Goal: Task Accomplishment & Management: Use online tool/utility

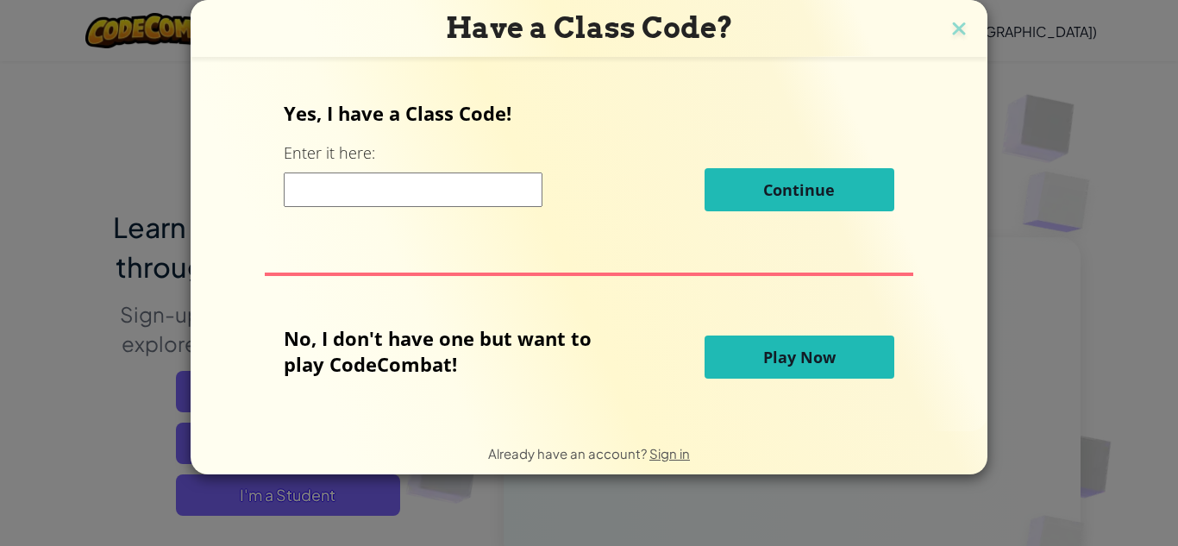
click at [804, 371] on button "Play Now" at bounding box center [800, 357] width 190 height 43
click at [788, 354] on span "Play Now" at bounding box center [799, 357] width 72 height 21
click at [751, 362] on button "Play Now" at bounding box center [800, 357] width 190 height 43
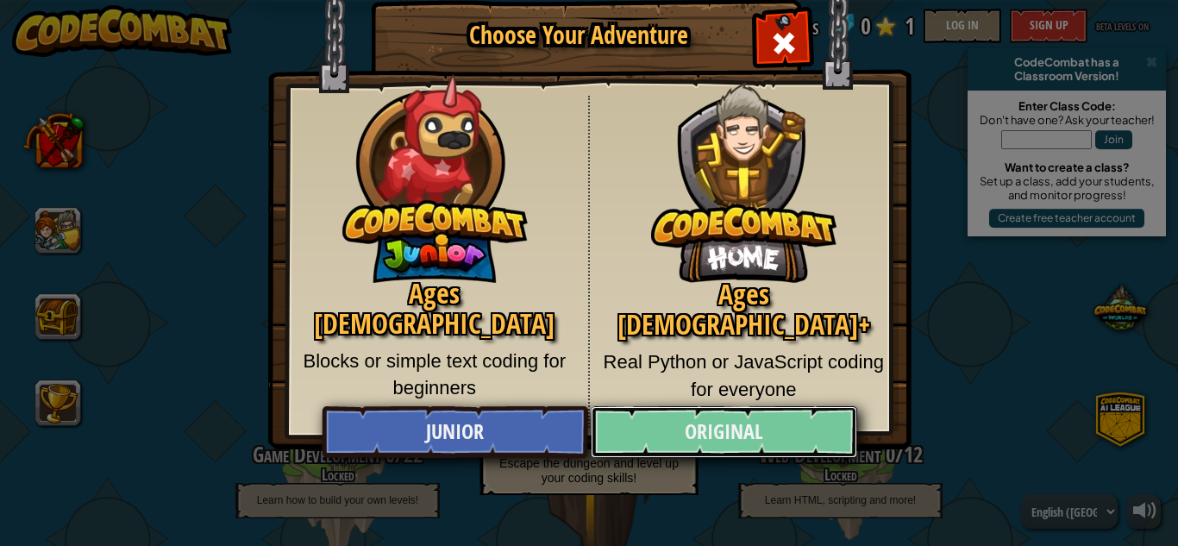
click at [773, 428] on link "Original" at bounding box center [724, 432] width 266 height 52
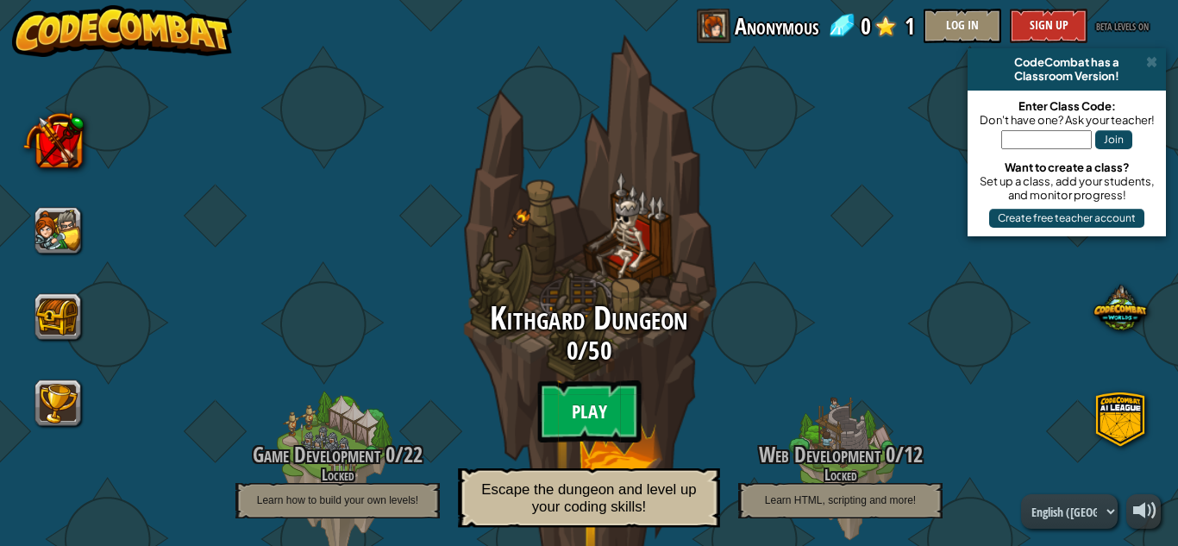
click at [575, 401] on btn "Play" at bounding box center [589, 411] width 104 height 62
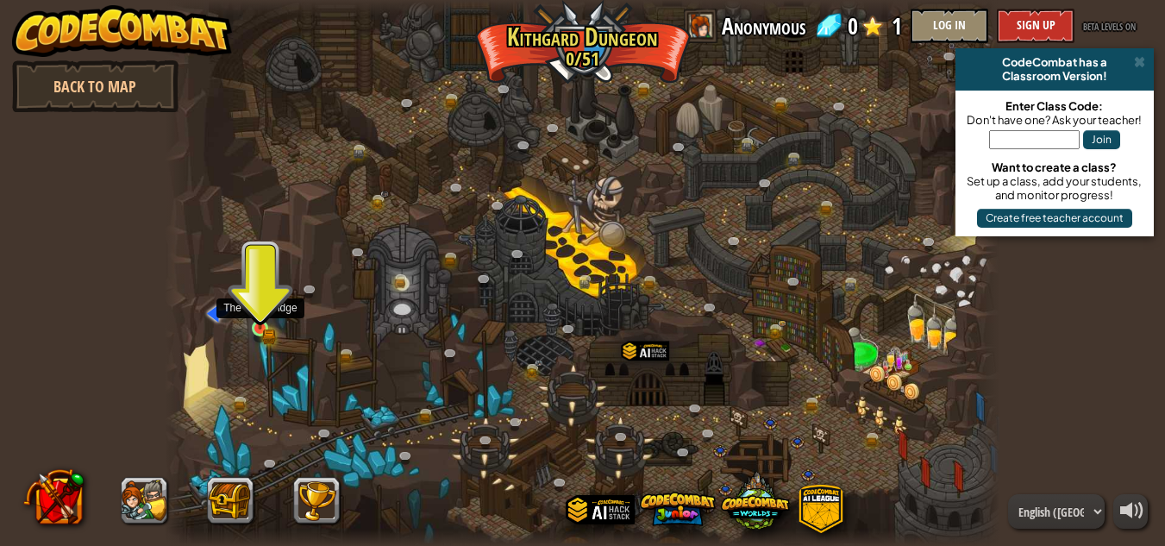
click at [256, 325] on img at bounding box center [260, 307] width 20 height 43
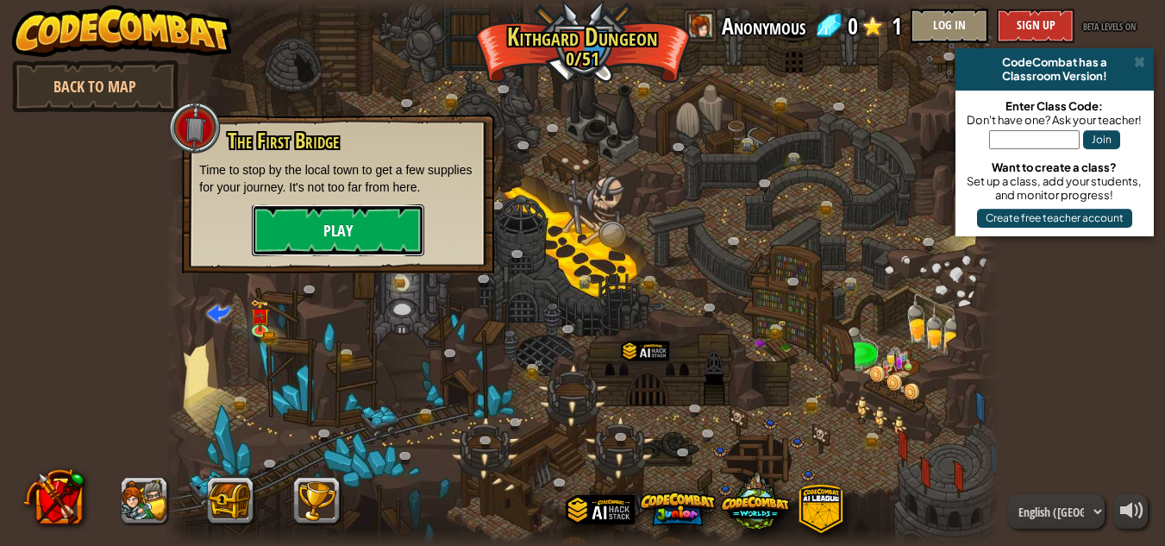
click at [330, 224] on button "Play" at bounding box center [338, 230] width 173 height 52
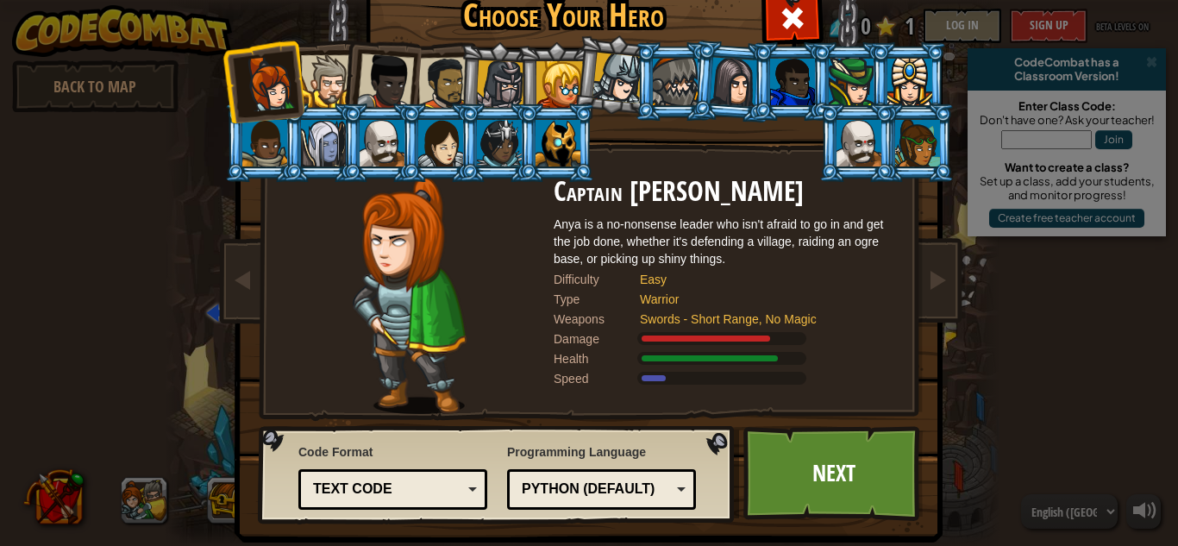
click at [858, 131] on div at bounding box center [859, 143] width 45 height 47
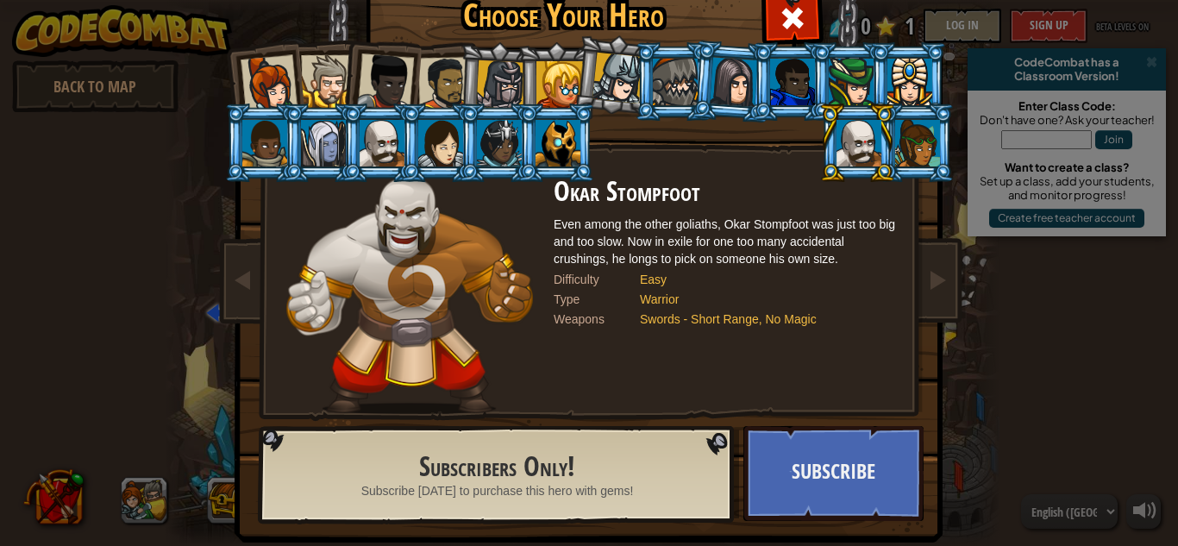
click at [366, 142] on div at bounding box center [382, 143] width 45 height 47
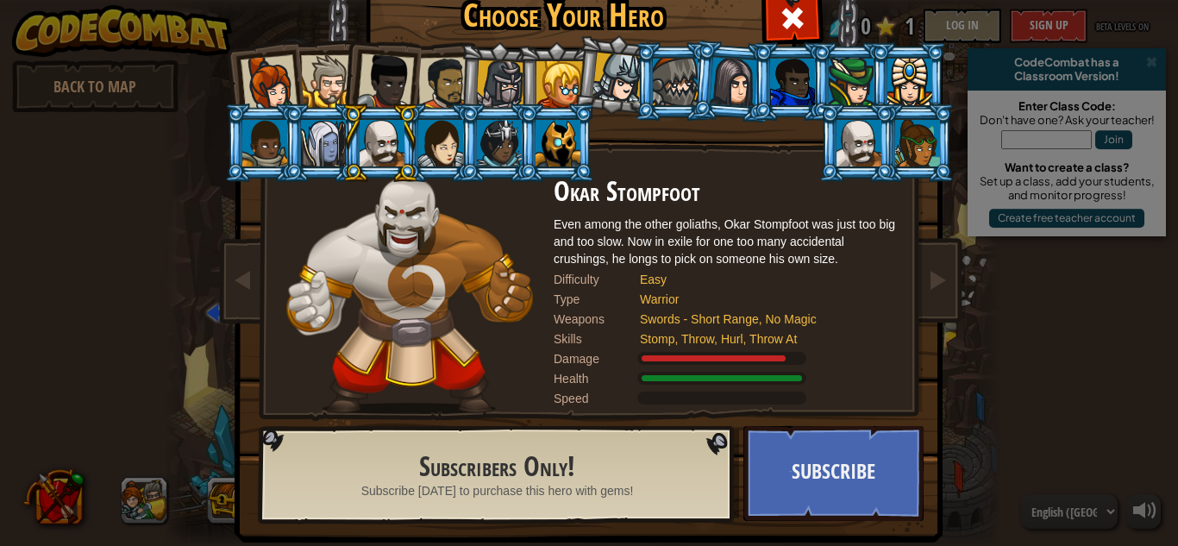
click at [840, 155] on div at bounding box center [859, 143] width 45 height 47
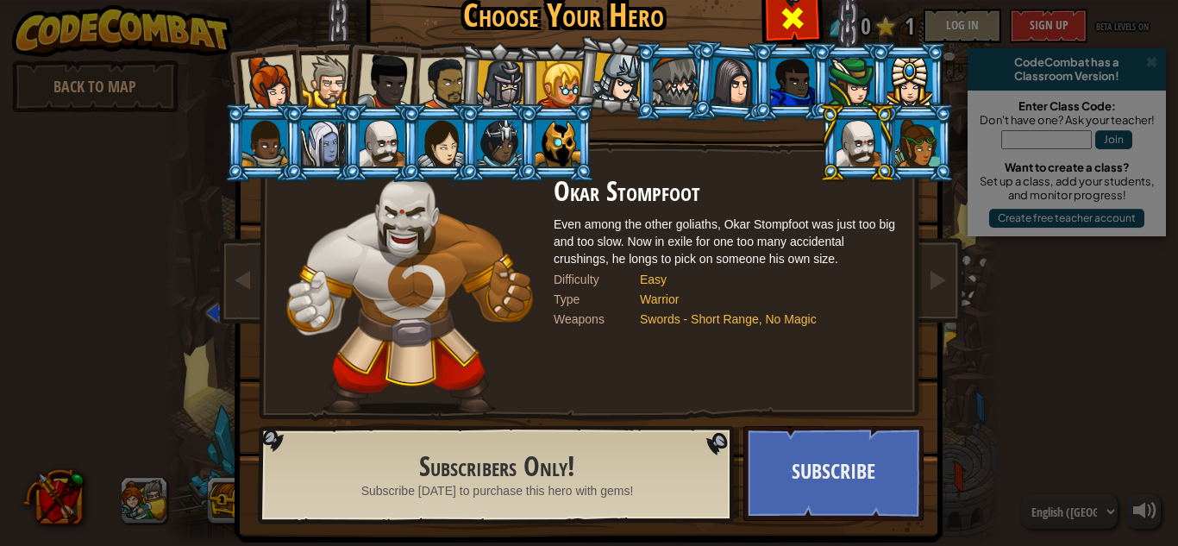
click at [765, 22] on div at bounding box center [792, 16] width 54 height 54
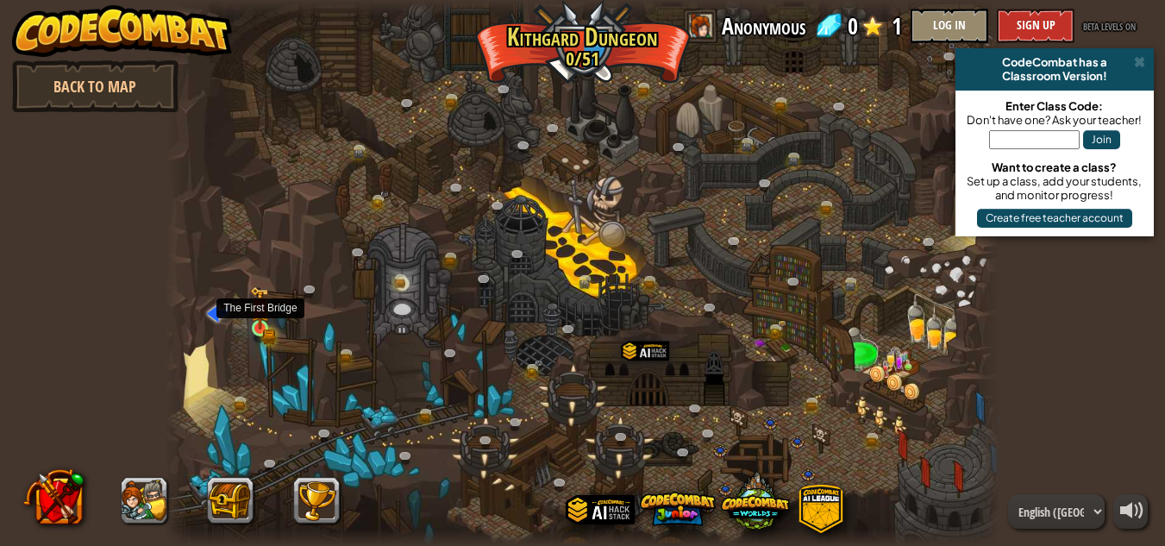
click at [261, 314] on img at bounding box center [259, 308] width 11 height 11
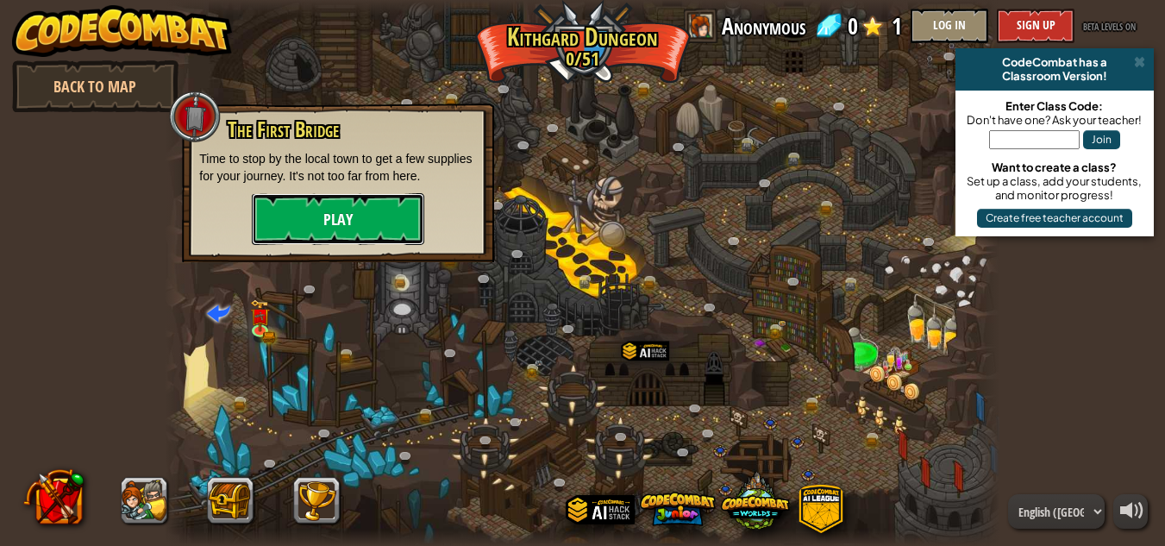
click at [291, 223] on button "Play" at bounding box center [338, 219] width 173 height 52
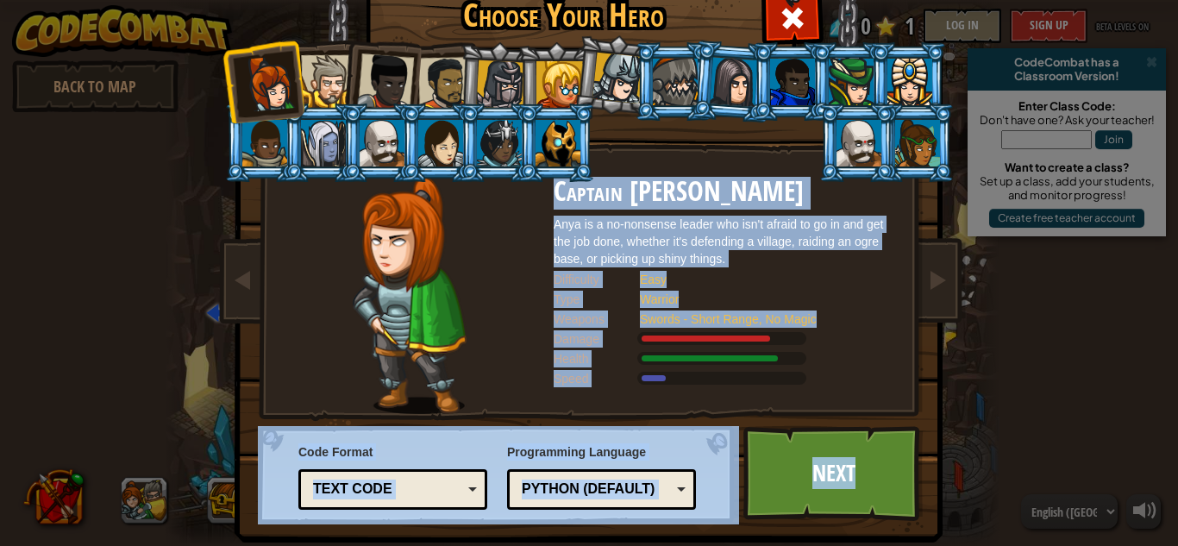
drag, startPoint x: 862, startPoint y: 462, endPoint x: 613, endPoint y: 79, distance: 455.8
click at [613, 79] on div at bounding box center [618, 78] width 51 height 51
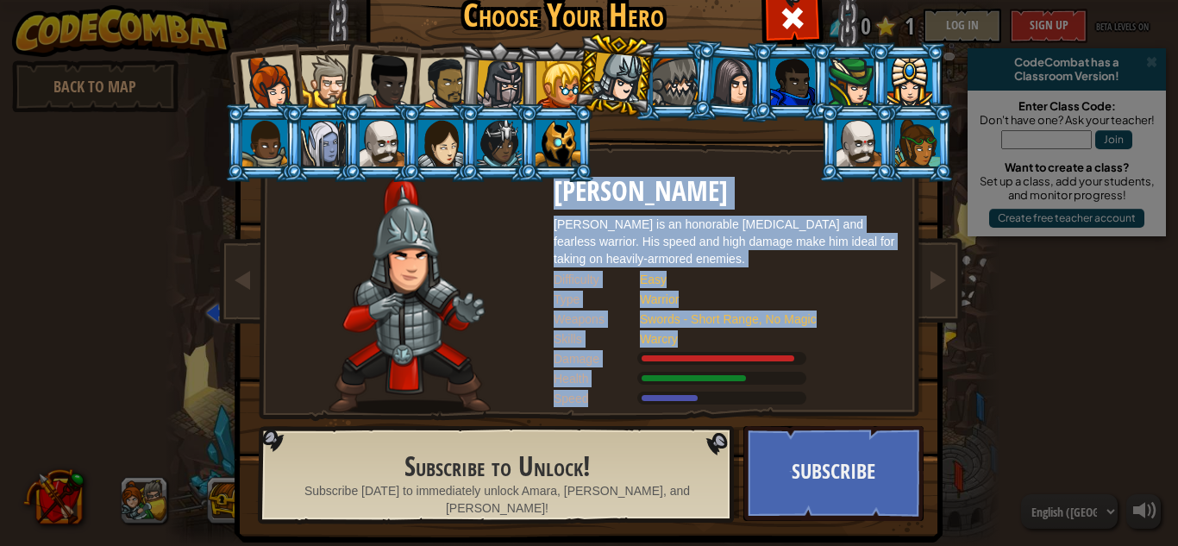
click at [506, 85] on div at bounding box center [500, 84] width 49 height 49
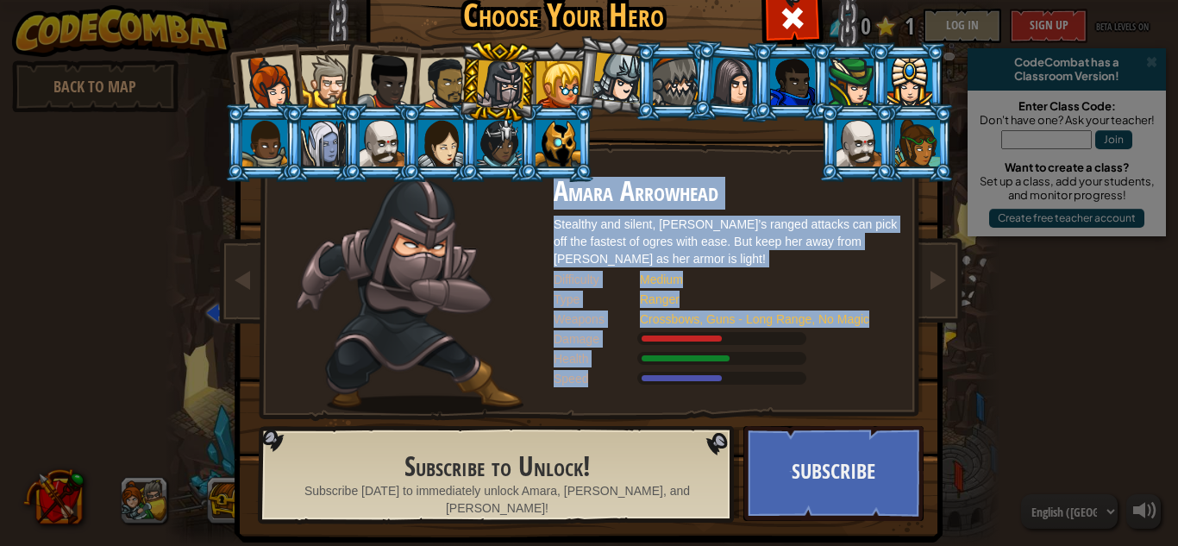
click at [442, 85] on div at bounding box center [444, 83] width 53 height 53
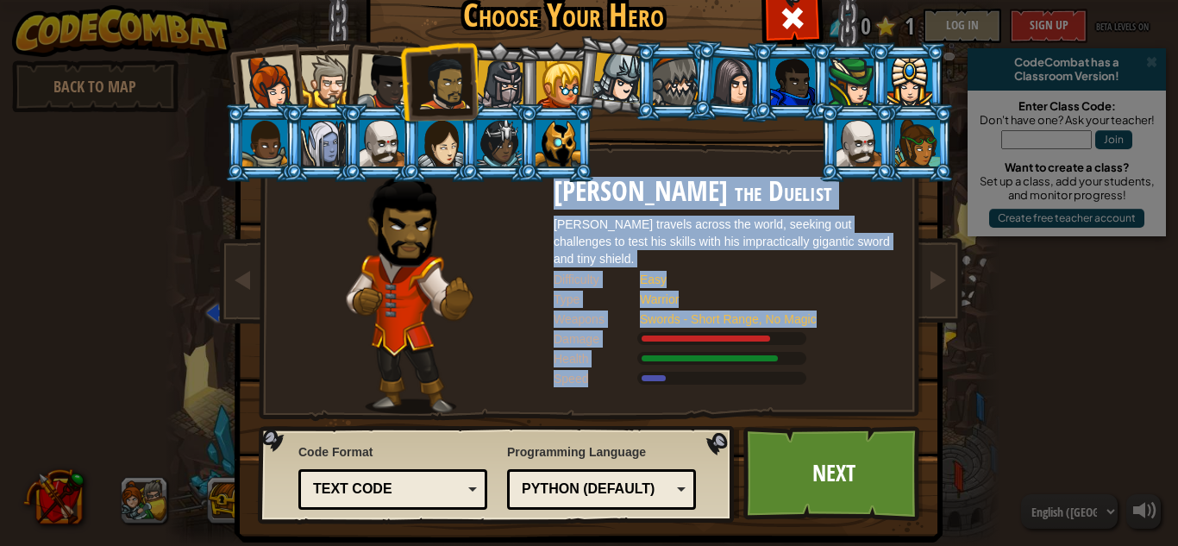
click at [373, 76] on div at bounding box center [385, 81] width 57 height 57
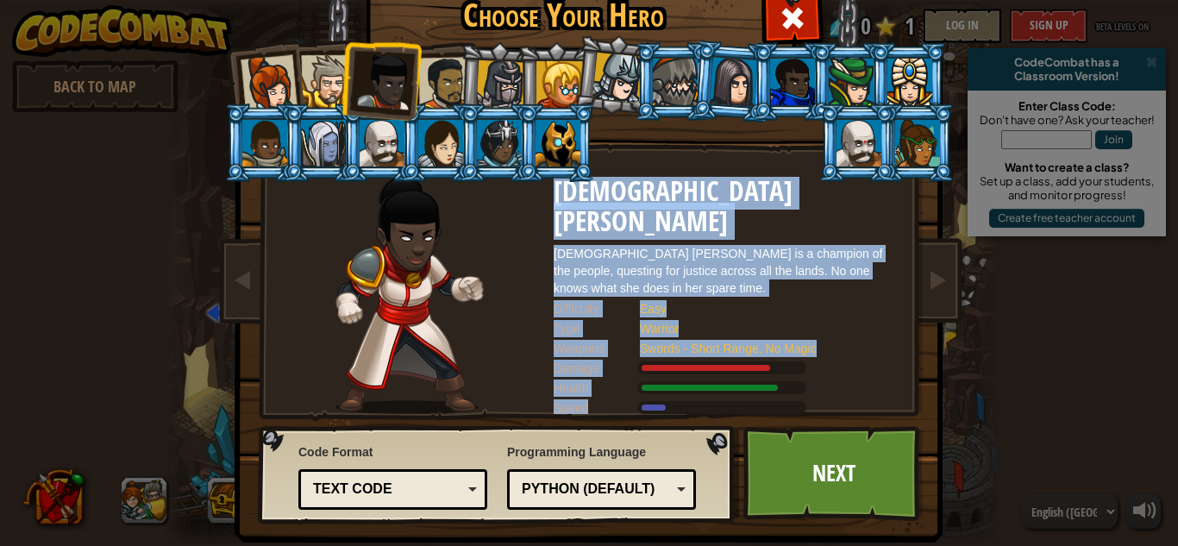
click at [316, 79] on div at bounding box center [327, 81] width 53 height 53
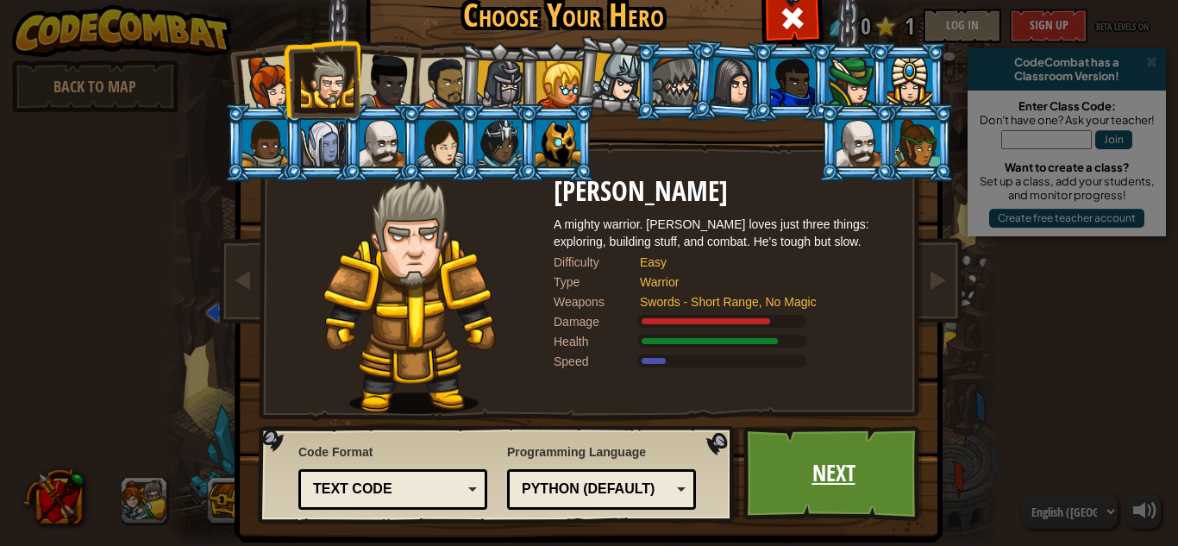
click at [839, 476] on link "Next" at bounding box center [834, 473] width 180 height 95
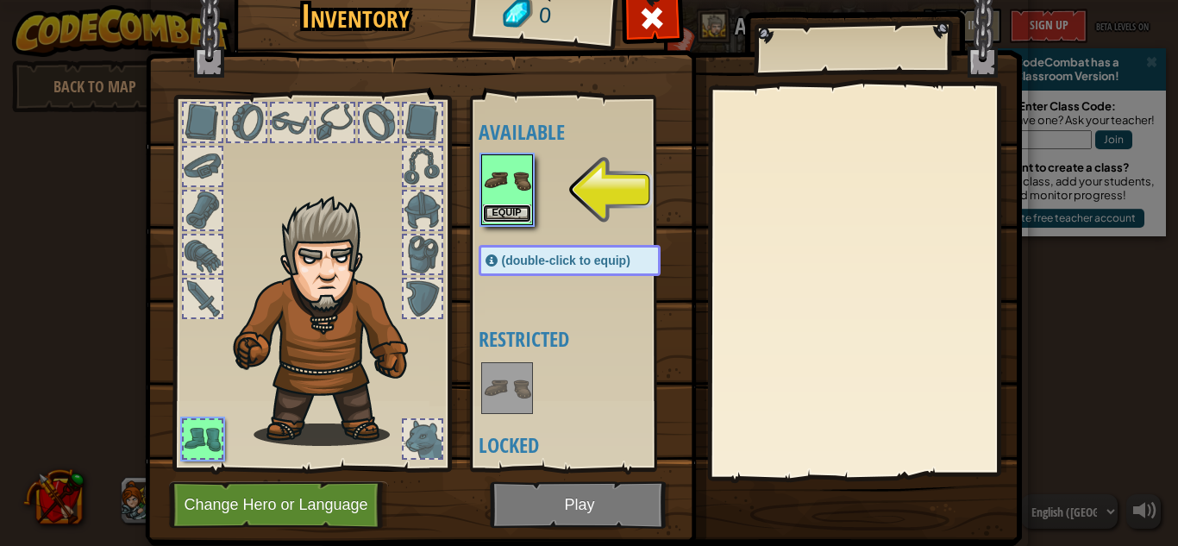
click at [500, 210] on button "Equip" at bounding box center [507, 213] width 48 height 18
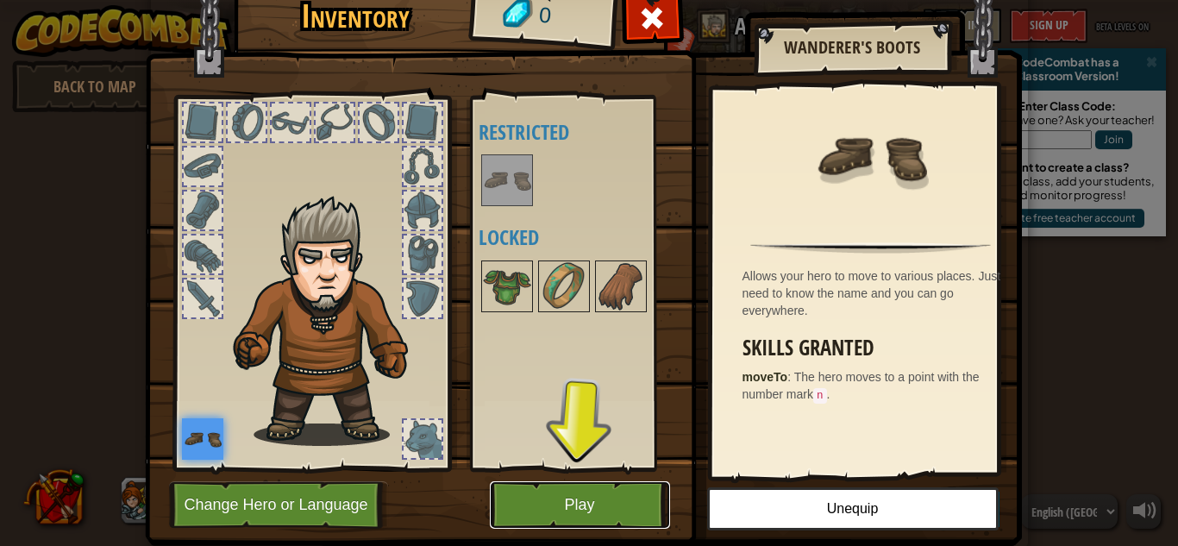
click at [611, 492] on button "Play" at bounding box center [580, 504] width 180 height 47
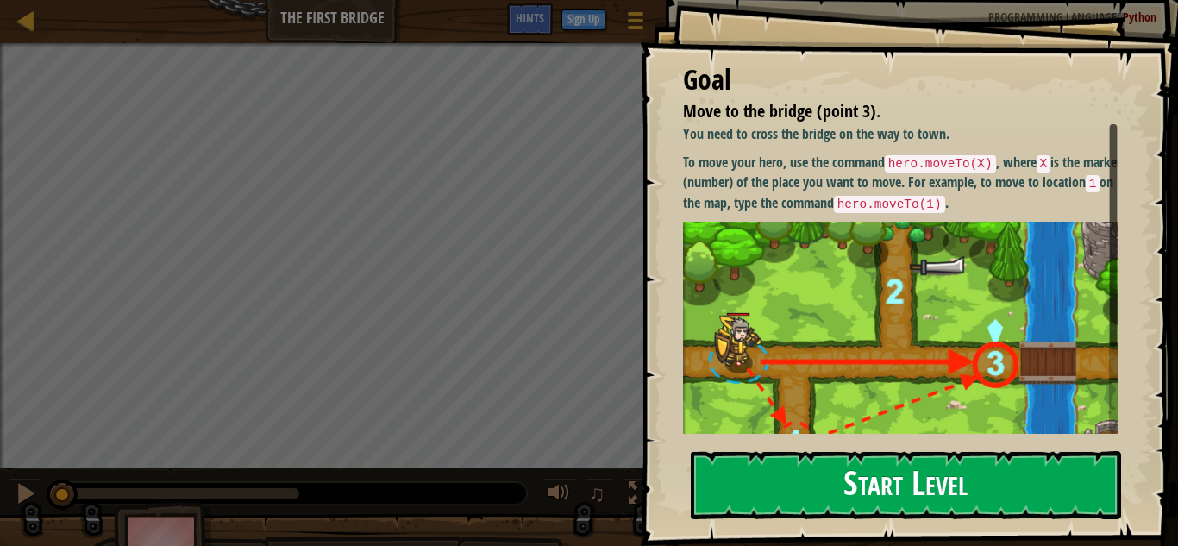
click at [939, 487] on button "Start Level" at bounding box center [906, 485] width 430 height 68
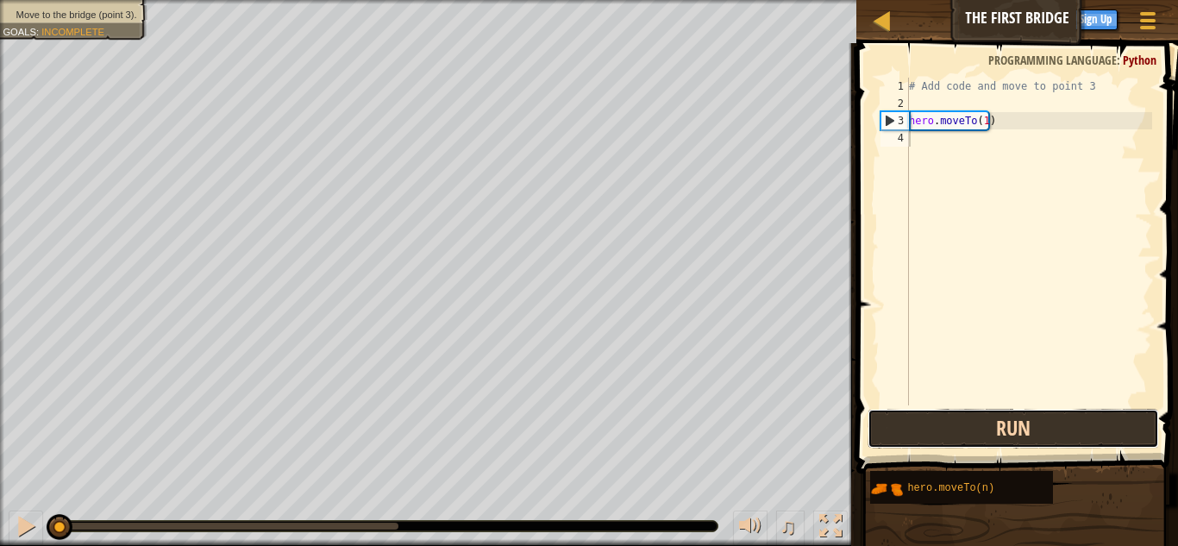
click at [1005, 436] on button "Run" at bounding box center [1014, 429] width 292 height 40
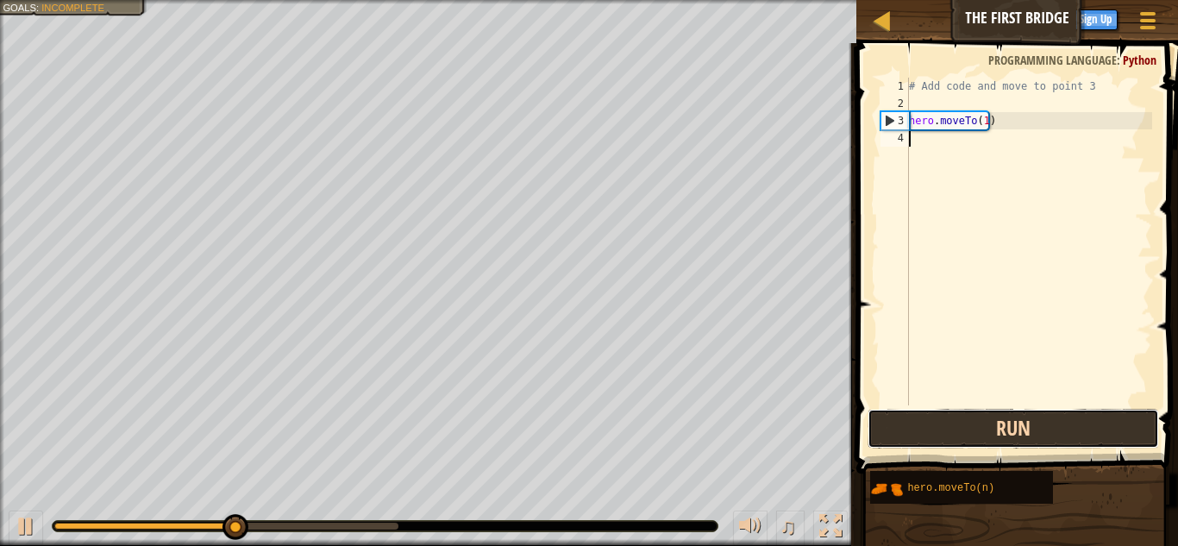
click at [1006, 436] on button "Run" at bounding box center [1014, 429] width 292 height 40
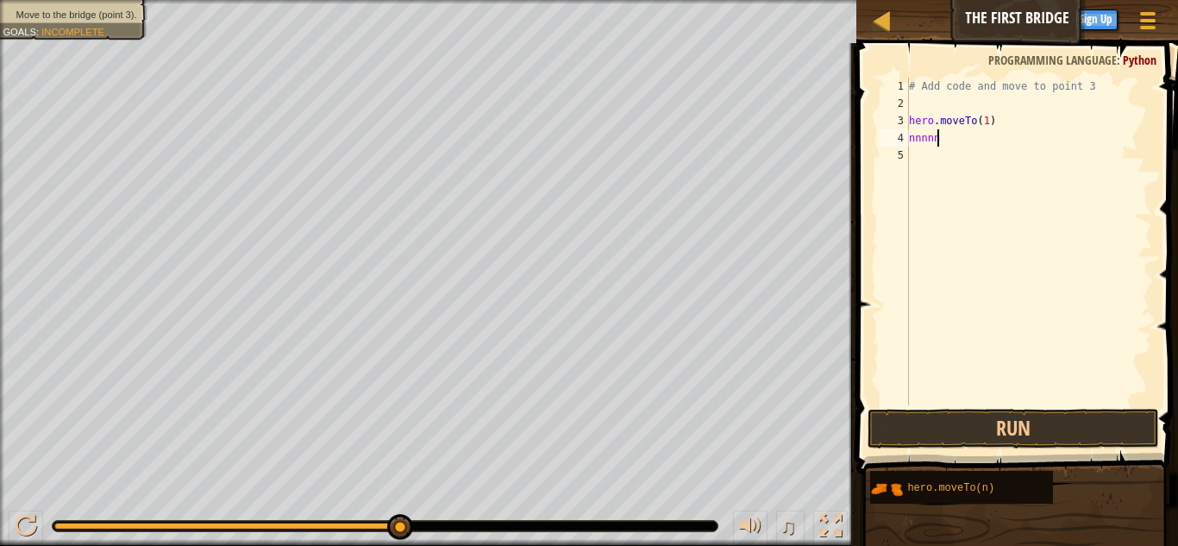
scroll to position [8, 1]
type textarea "n"
drag, startPoint x: 998, startPoint y: 105, endPoint x: 995, endPoint y: 124, distance: 19.3
click at [996, 120] on div "# Add code and move to point 3 hero . moveTo ( 1 )" at bounding box center [1029, 259] width 247 height 362
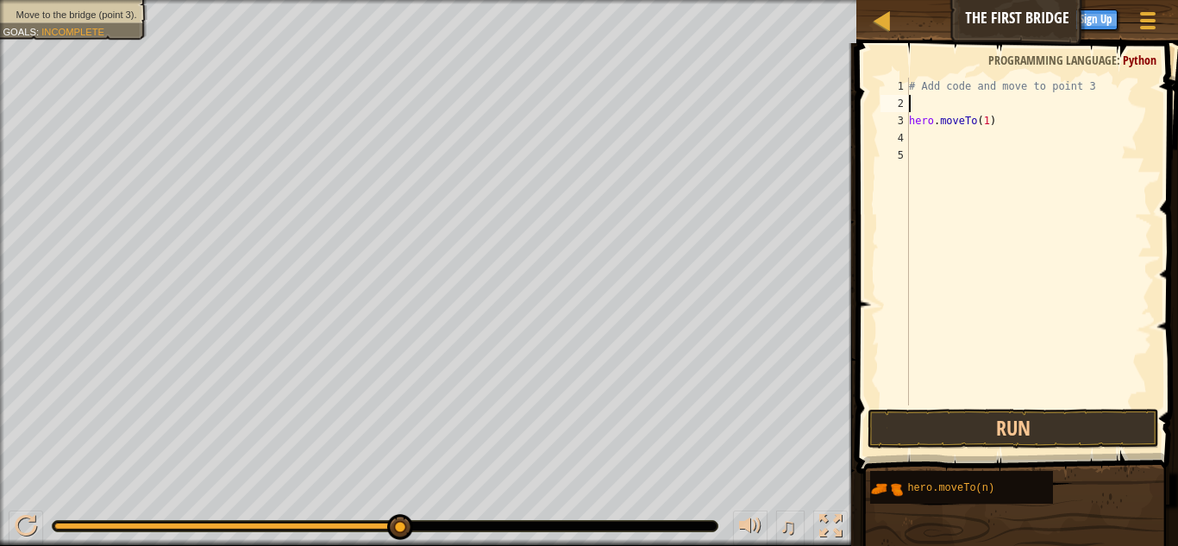
type textarea "hero.moveTo(1)"
click at [981, 162] on div "# Add code and move to point 3 hero . moveTo ( 1 )" at bounding box center [1029, 259] width 247 height 362
click at [978, 117] on div "# Add code and move to point 3 hero . moveTo ( 1 )" at bounding box center [1029, 259] width 247 height 362
click at [979, 123] on div "# Add code and move to point 3 hero . moveTo ( 1 )" at bounding box center [1029, 259] width 247 height 362
click at [981, 127] on div "# Add code and move to point 3 hero . moveTo ( 1 )" at bounding box center [1029, 259] width 247 height 362
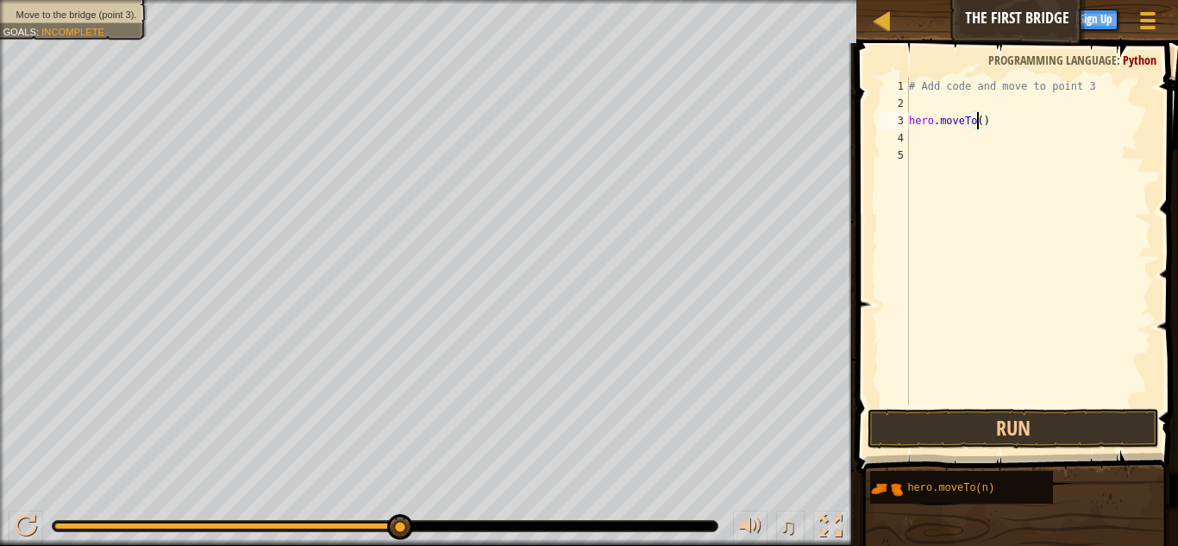
scroll to position [8, 6]
click at [1054, 405] on span at bounding box center [1019, 233] width 336 height 481
click at [1060, 435] on button "Run" at bounding box center [1014, 429] width 292 height 40
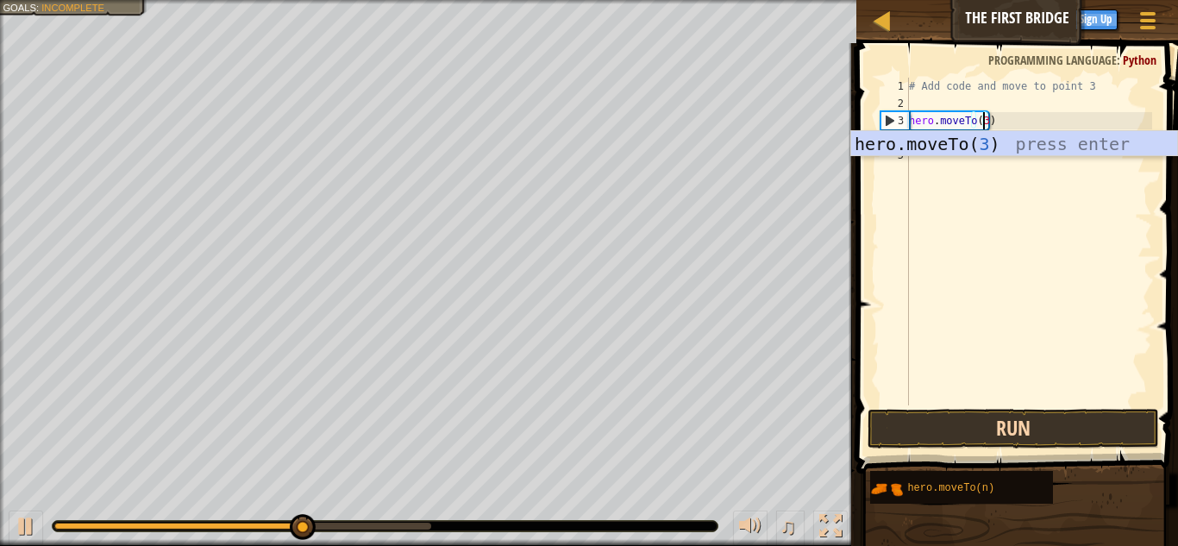
type textarea "hero.moveTo(3)"
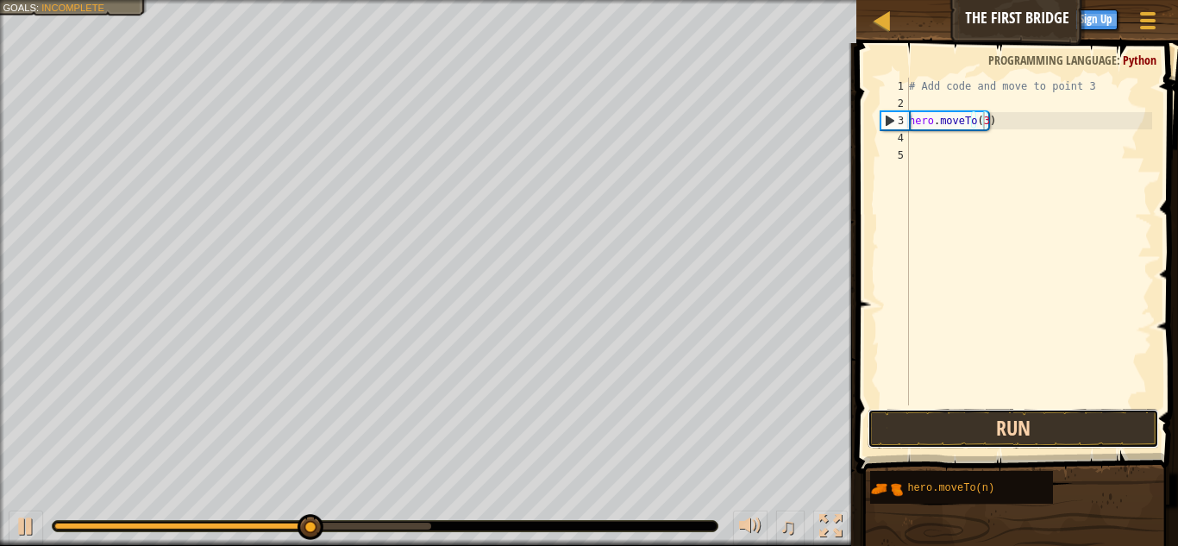
click at [1095, 443] on button "Run" at bounding box center [1014, 429] width 292 height 40
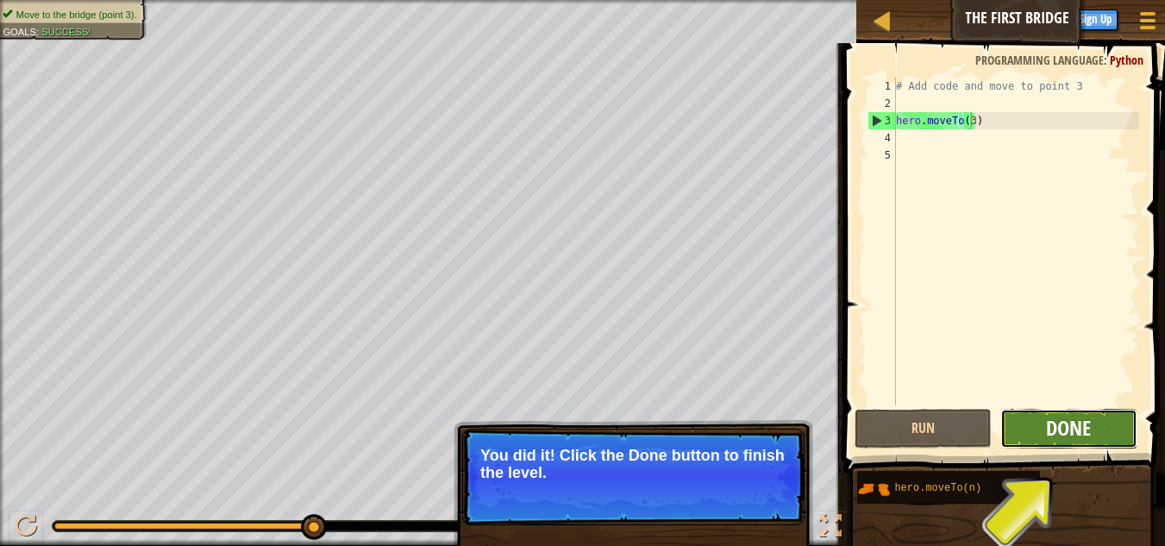
click at [1074, 435] on span "Done" at bounding box center [1068, 428] width 45 height 28
